Goal: Transaction & Acquisition: Purchase product/service

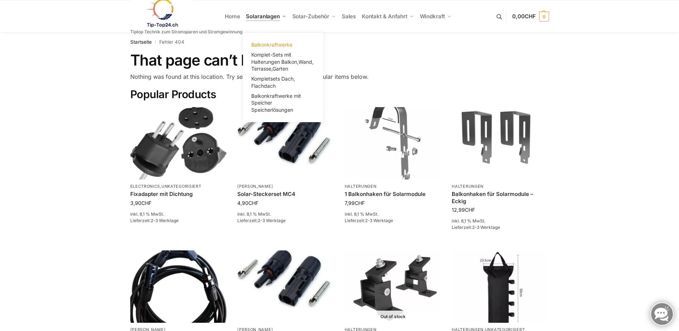
click at [263, 44] on span "Balkonkraftwerke" at bounding box center [271, 44] width 41 height 6
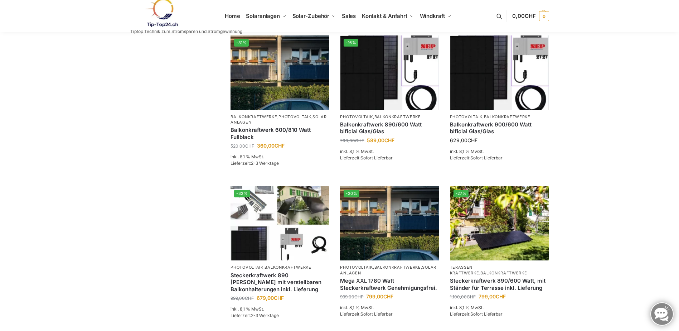
scroll to position [322, 0]
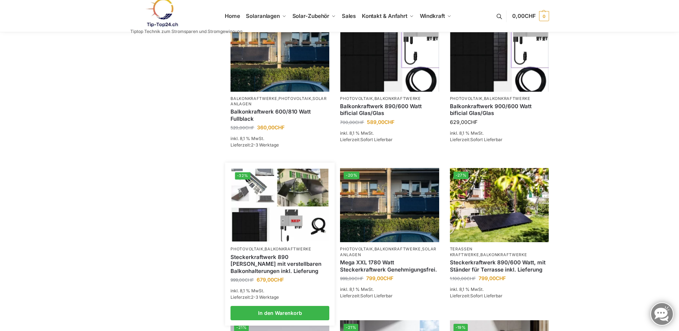
click at [253, 195] on img at bounding box center [279, 204] width 97 height 73
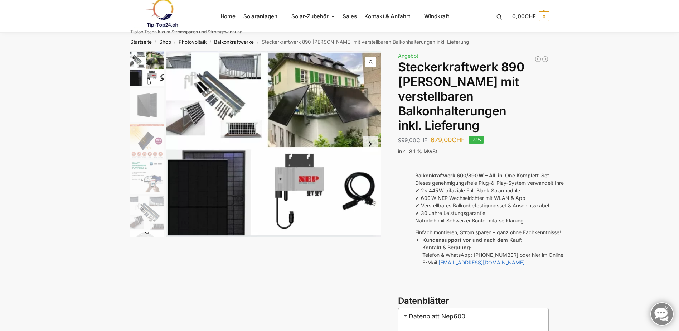
click at [148, 210] on img "5 / 10" at bounding box center [147, 212] width 34 height 34
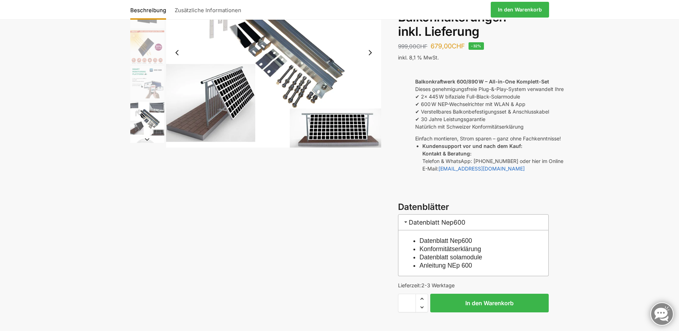
scroll to position [107, 0]
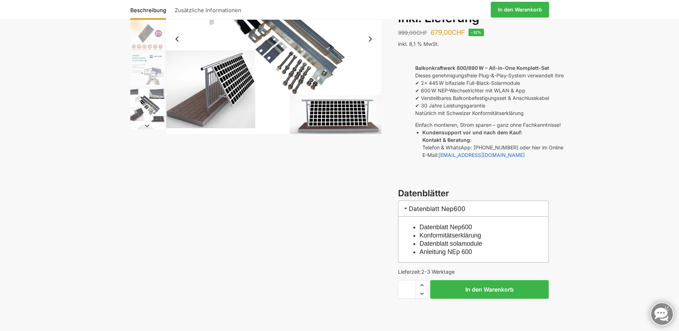
click at [426, 248] on link "Anleitung NEp 600" at bounding box center [445, 251] width 53 height 7
